Goal: Navigation & Orientation: Find specific page/section

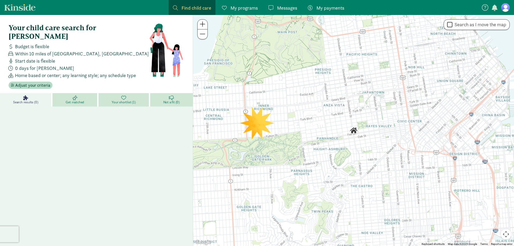
click at [335, 6] on span "My payments" at bounding box center [330, 7] width 28 height 7
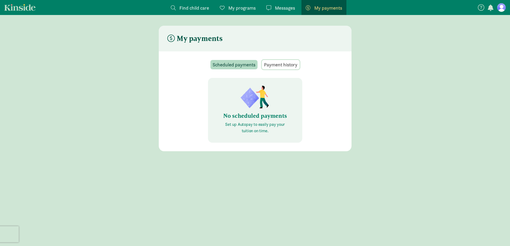
click at [276, 64] on span "Payment history" at bounding box center [280, 64] width 33 height 7
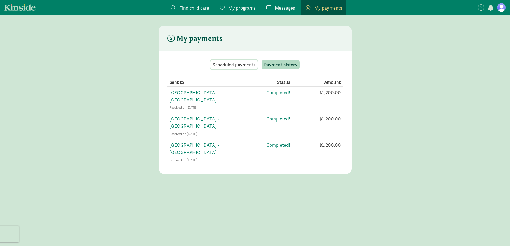
click at [246, 67] on span "Scheduled payments" at bounding box center [233, 64] width 43 height 7
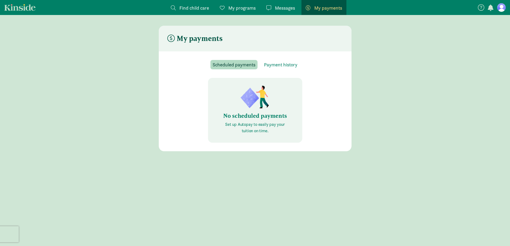
click at [314, 12] on link "My payments Pay" at bounding box center [323, 7] width 45 height 15
click at [280, 61] on span "Payment history" at bounding box center [280, 64] width 33 height 7
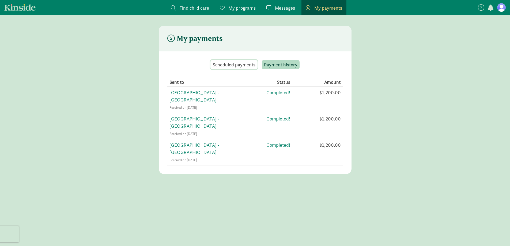
click at [244, 67] on span "Scheduled payments" at bounding box center [233, 64] width 43 height 7
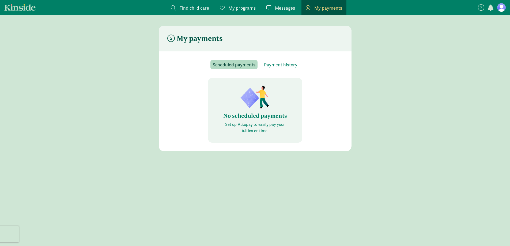
click at [236, 8] on span "My programs" at bounding box center [241, 7] width 27 height 7
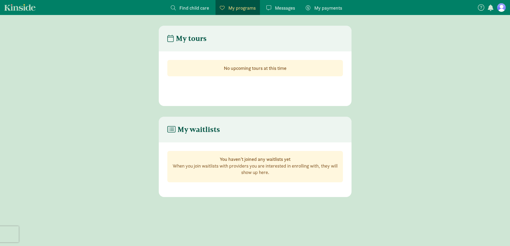
click at [288, 5] on span "Messages" at bounding box center [285, 7] width 20 height 7
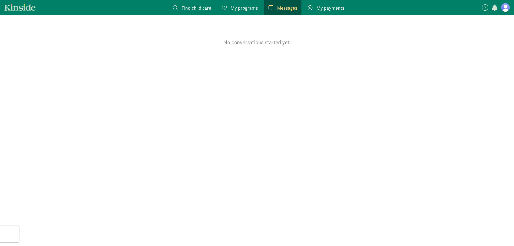
click at [506, 8] on figure at bounding box center [505, 7] width 9 height 9
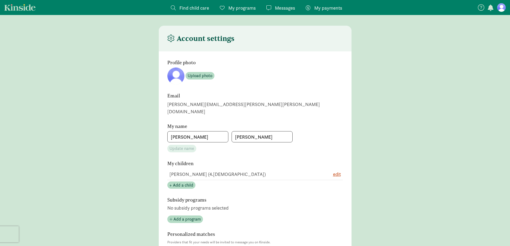
click at [199, 7] on span "Find child care" at bounding box center [194, 7] width 30 height 7
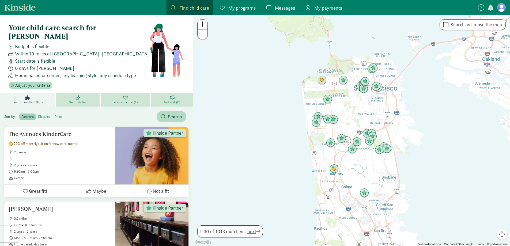
click at [233, 10] on span "My programs" at bounding box center [241, 7] width 27 height 7
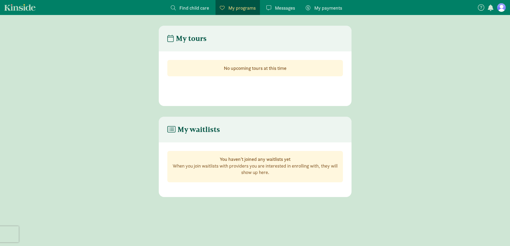
click at [203, 5] on span "Find child care" at bounding box center [194, 7] width 30 height 7
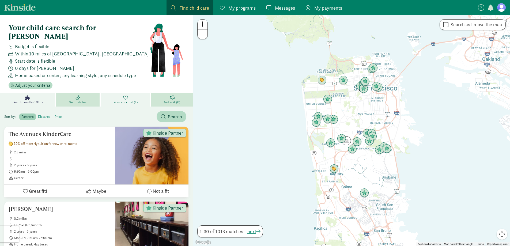
click at [129, 93] on link "Your shortlist (1)" at bounding box center [126, 99] width 50 height 13
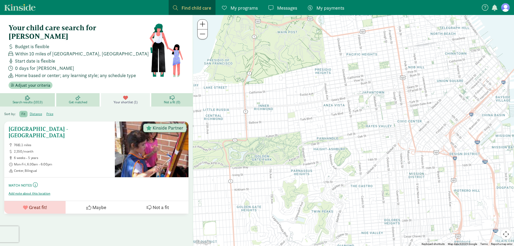
click at [54, 126] on h5 "[GEOGRAPHIC_DATA] - [GEOGRAPHIC_DATA]" at bounding box center [60, 132] width 102 height 13
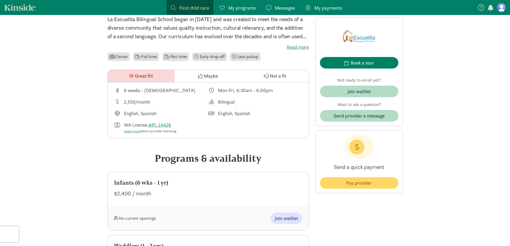
scroll to position [138, 0]
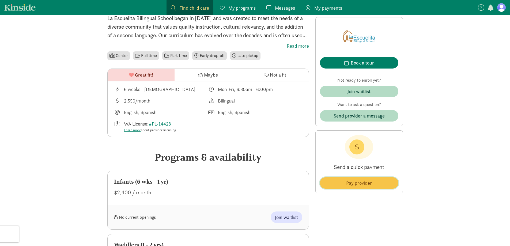
click at [362, 180] on span "Pay provider" at bounding box center [359, 182] width 26 height 7
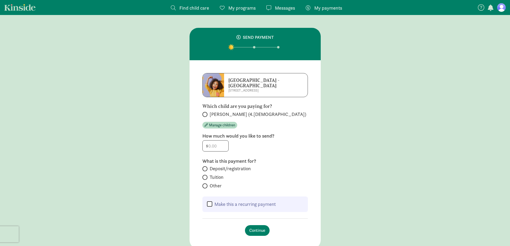
scroll to position [35, 0]
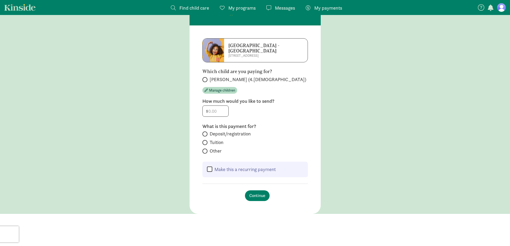
click at [15, 6] on link "Kinside" at bounding box center [19, 7] width 31 height 7
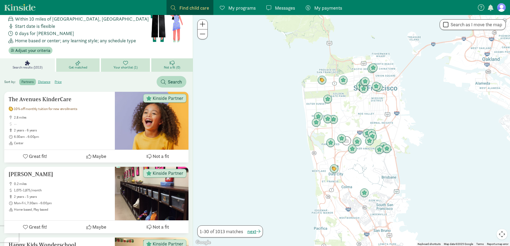
click at [502, 11] on figure at bounding box center [501, 7] width 9 height 9
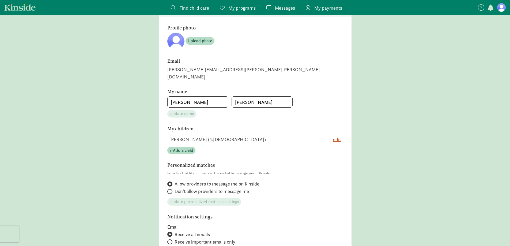
scroll to position [45, 0]
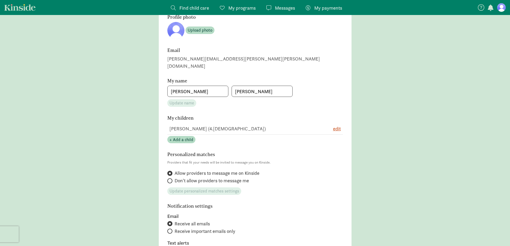
click at [327, 10] on span "My payments" at bounding box center [328, 7] width 28 height 7
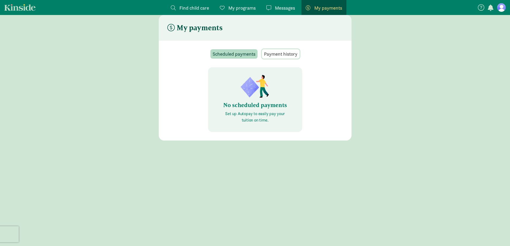
click at [284, 53] on span "Payment history" at bounding box center [280, 53] width 33 height 7
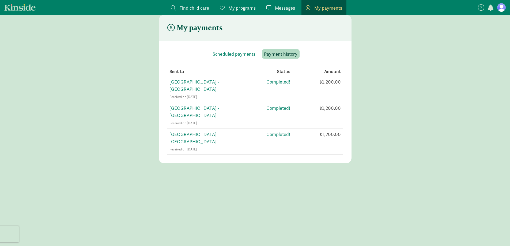
click at [199, 6] on span "Find child care" at bounding box center [194, 7] width 30 height 7
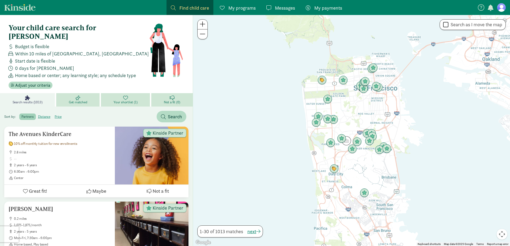
click at [245, 8] on span "My programs" at bounding box center [241, 7] width 27 height 7
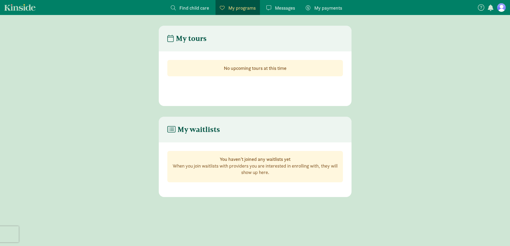
click at [334, 6] on span "My payments" at bounding box center [328, 7] width 28 height 7
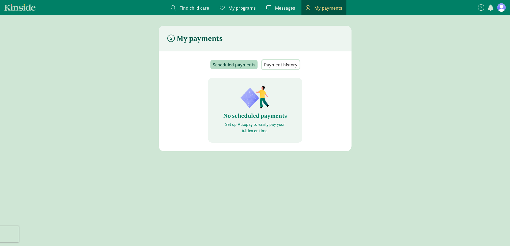
click at [276, 63] on span "Payment history" at bounding box center [280, 64] width 33 height 7
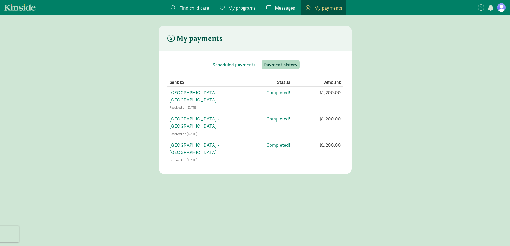
click at [503, 6] on figure at bounding box center [501, 7] width 9 height 9
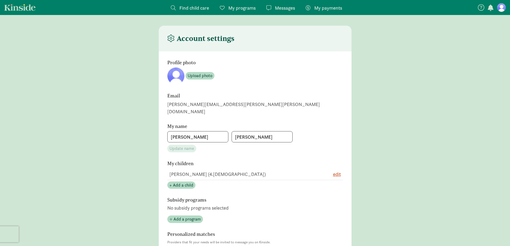
click at [22, 7] on link "Kinside" at bounding box center [19, 7] width 31 height 7
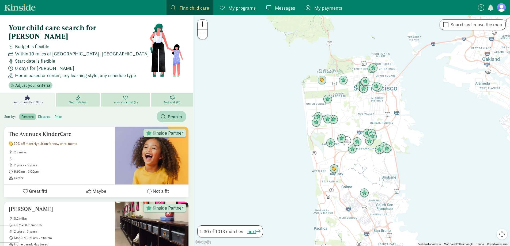
click at [243, 14] on link "My programs Programs" at bounding box center [237, 7] width 44 height 15
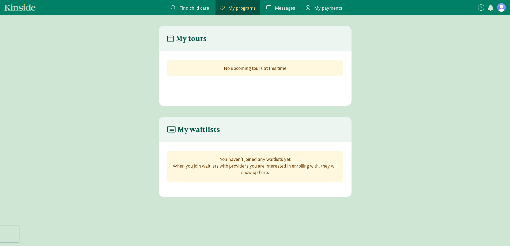
click at [198, 6] on span "Find child care" at bounding box center [194, 7] width 30 height 7
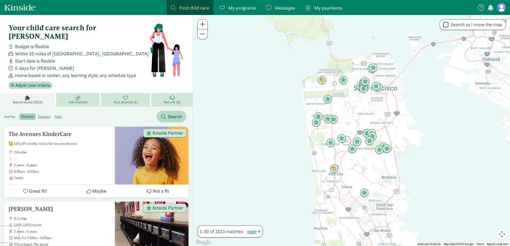
click at [28, 12] on nav "Find child care Find My programs Programs Messages Messages My payments Pay" at bounding box center [255, 7] width 510 height 15
click at [28, 10] on link "Kinside" at bounding box center [19, 7] width 31 height 7
click at [131, 100] on span "Your shortlist (1)" at bounding box center [125, 102] width 24 height 4
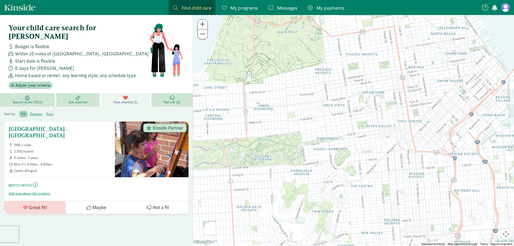
click at [61, 126] on h5 "[GEOGRAPHIC_DATA] - [GEOGRAPHIC_DATA]" at bounding box center [60, 132] width 102 height 13
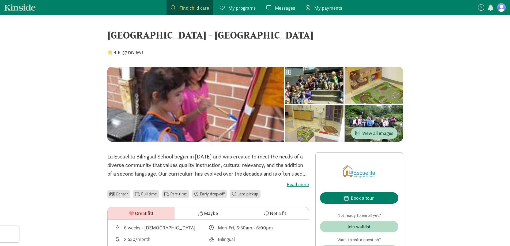
click at [490, 6] on span "button" at bounding box center [490, 8] width 6 height 6
click at [460, 37] on span "View all activity" at bounding box center [456, 35] width 31 height 7
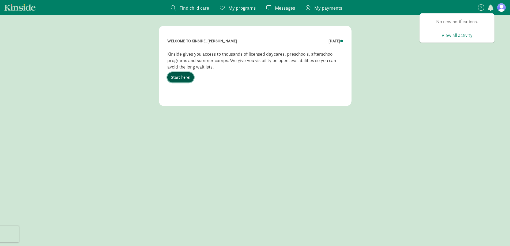
click at [175, 75] on link "Start here!" at bounding box center [180, 77] width 26 height 10
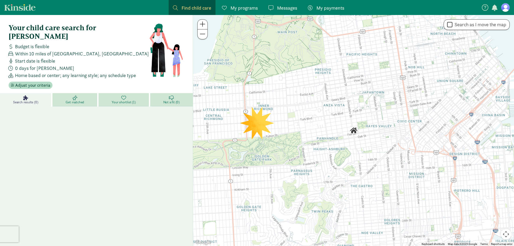
click at [503, 5] on figure at bounding box center [505, 7] width 9 height 9
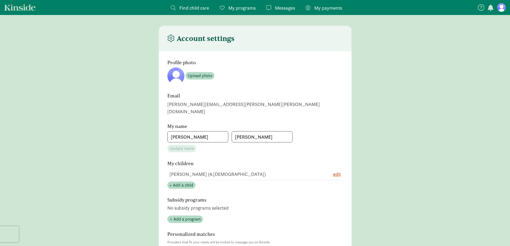
click at [290, 7] on span "Messages" at bounding box center [285, 7] width 20 height 7
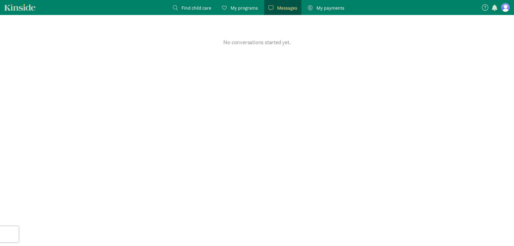
click at [324, 7] on span "My payments" at bounding box center [330, 7] width 28 height 7
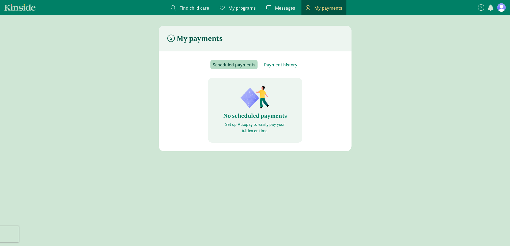
click at [500, 10] on figure at bounding box center [501, 7] width 9 height 9
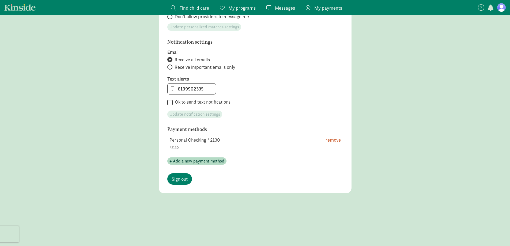
scroll to position [243, 0]
click at [180, 175] on span "Sign out" at bounding box center [179, 178] width 16 height 7
